Goal: Check status: Check status

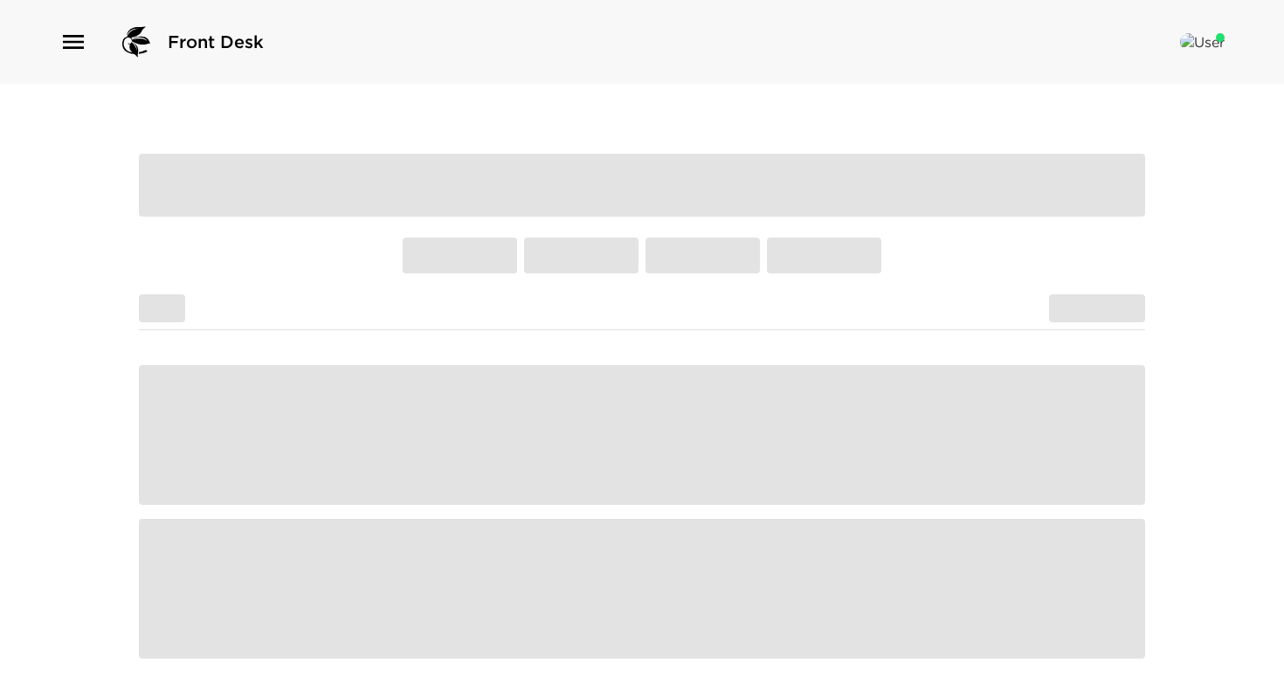
click at [65, 48] on icon "button" at bounding box center [73, 42] width 21 height 14
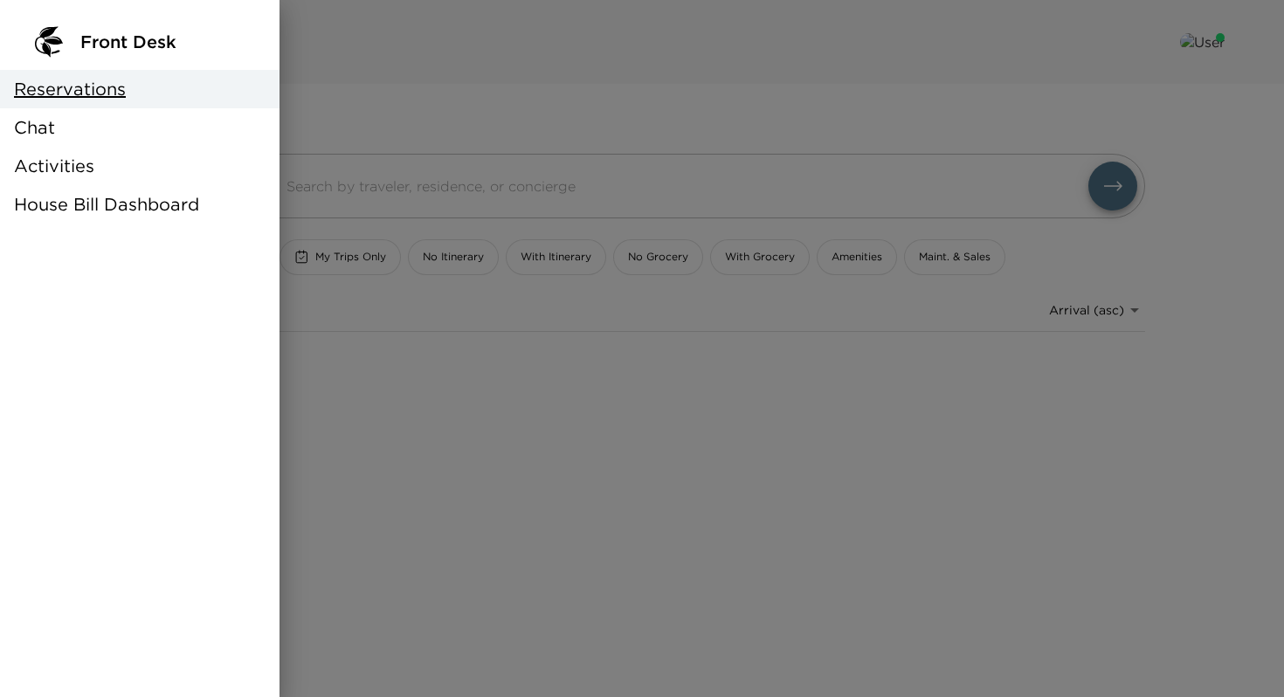
click at [99, 197] on span "House Bill Dashboard" at bounding box center [106, 204] width 185 height 24
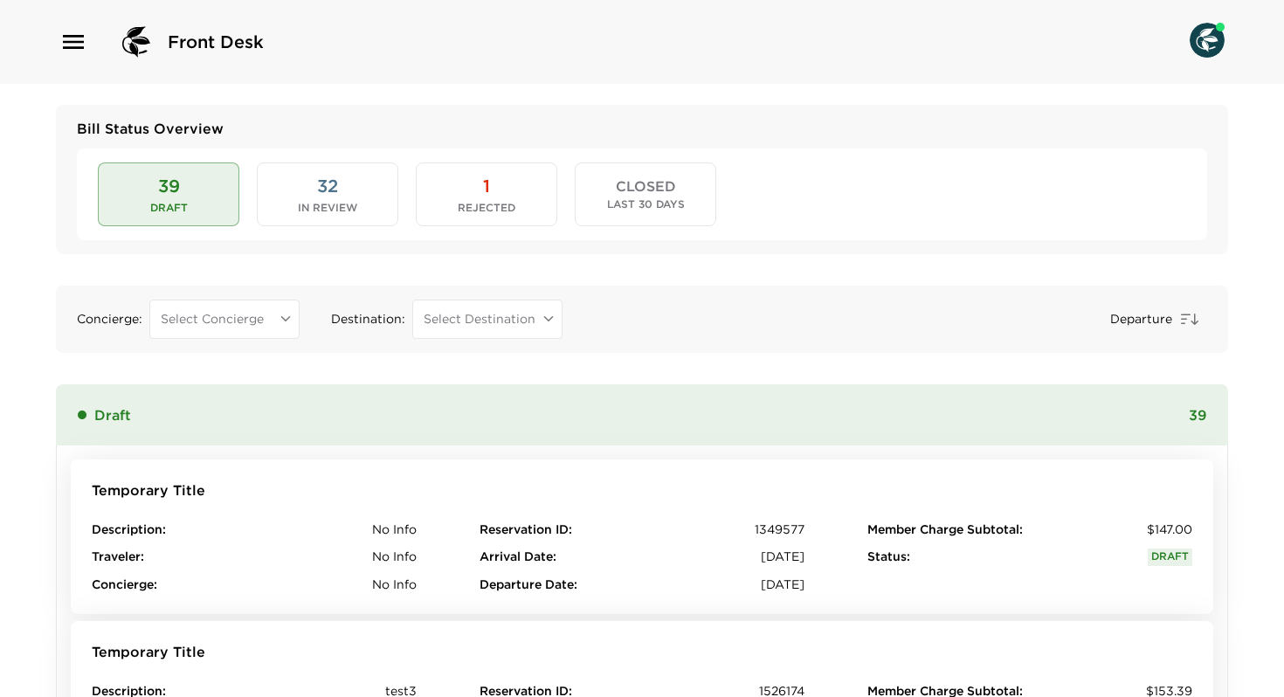
click at [286, 199] on button "32 In Review" at bounding box center [327, 193] width 141 height 63
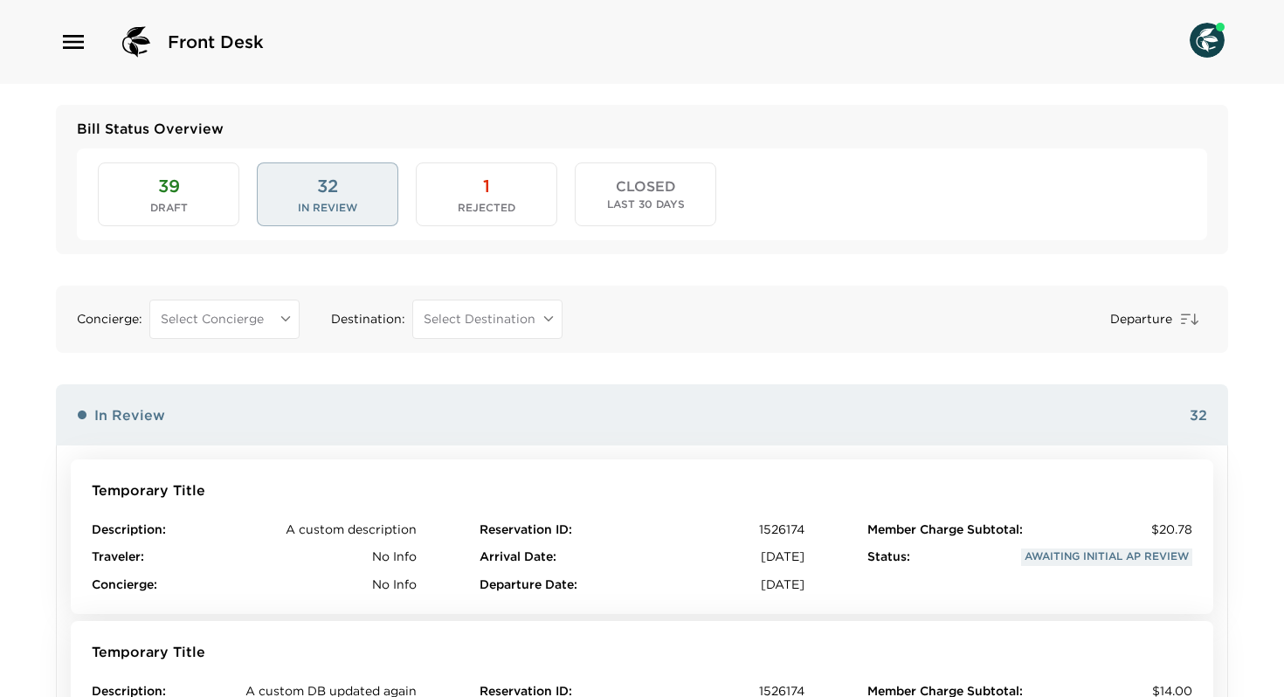
click at [482, 210] on span "Rejected" at bounding box center [487, 208] width 58 height 12
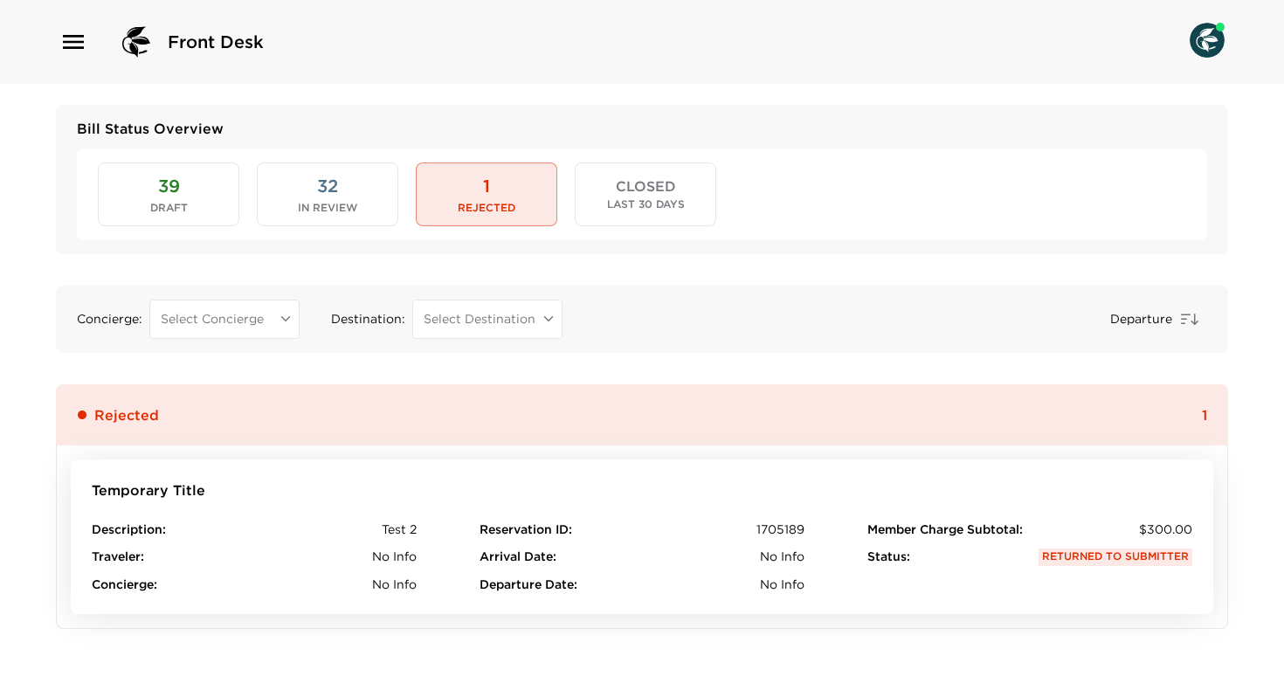
click at [162, 176] on span "39" at bounding box center [169, 186] width 22 height 24
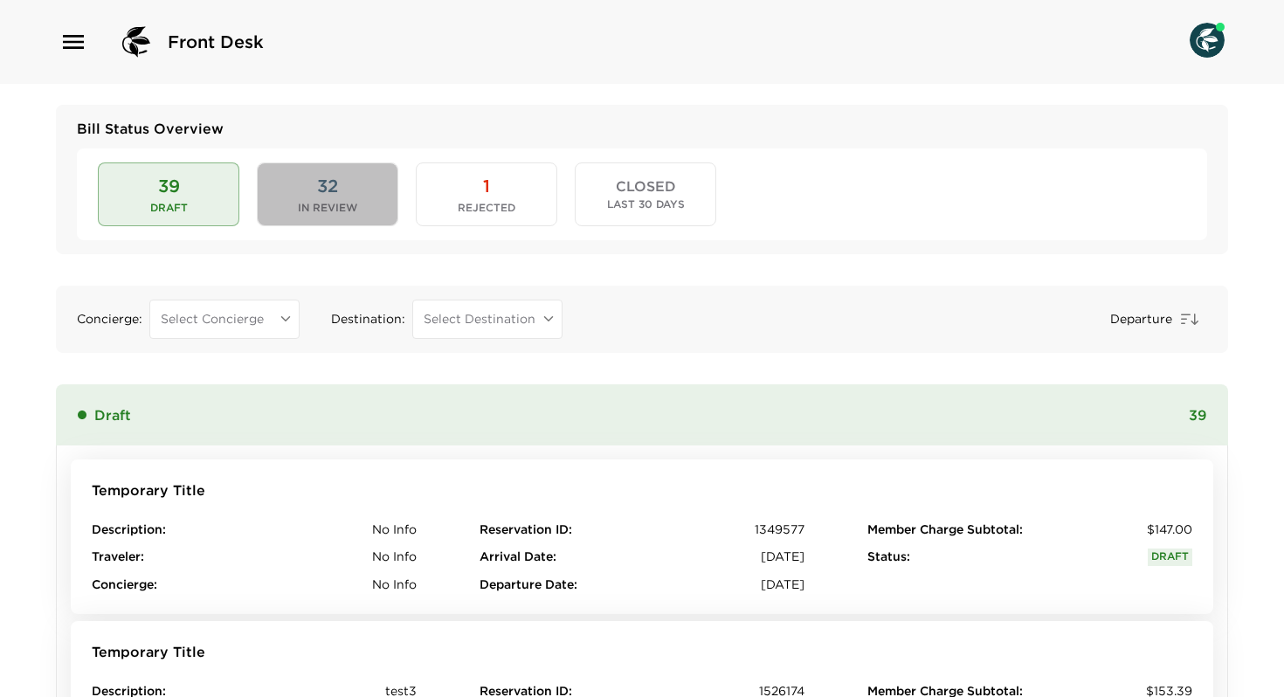
click at [299, 179] on button "32 In Review" at bounding box center [327, 193] width 141 height 63
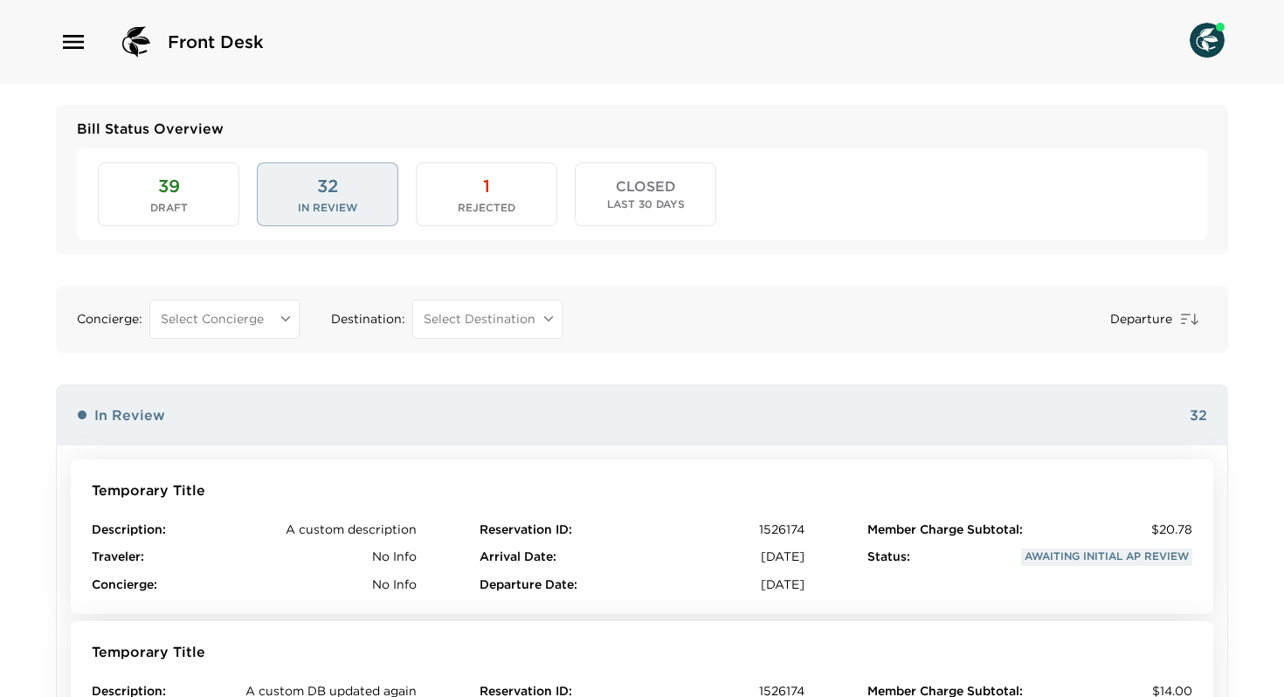
click at [439, 218] on button "1 Rejected" at bounding box center [486, 193] width 141 height 63
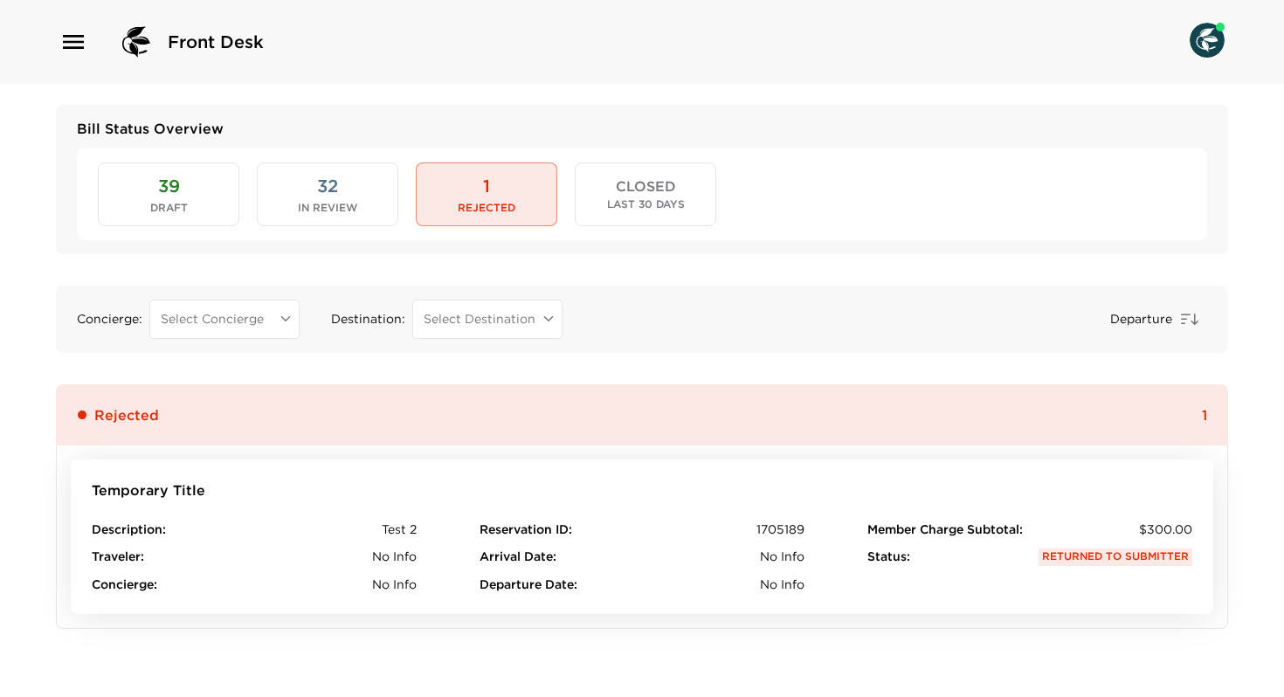
click at [178, 195] on span "39" at bounding box center [169, 186] width 22 height 24
